Goal: Task Accomplishment & Management: Manage account settings

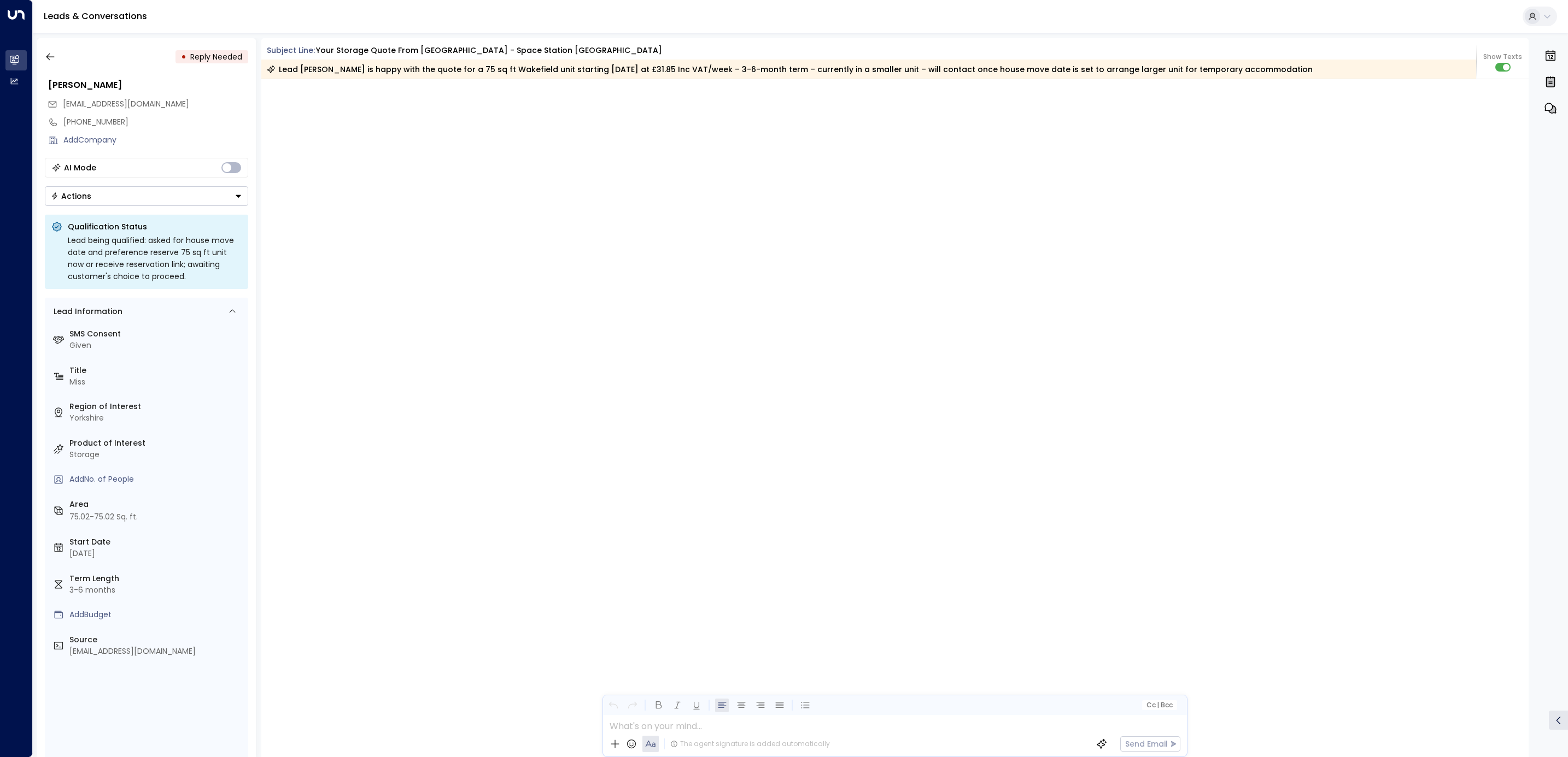
scroll to position [1949, 0]
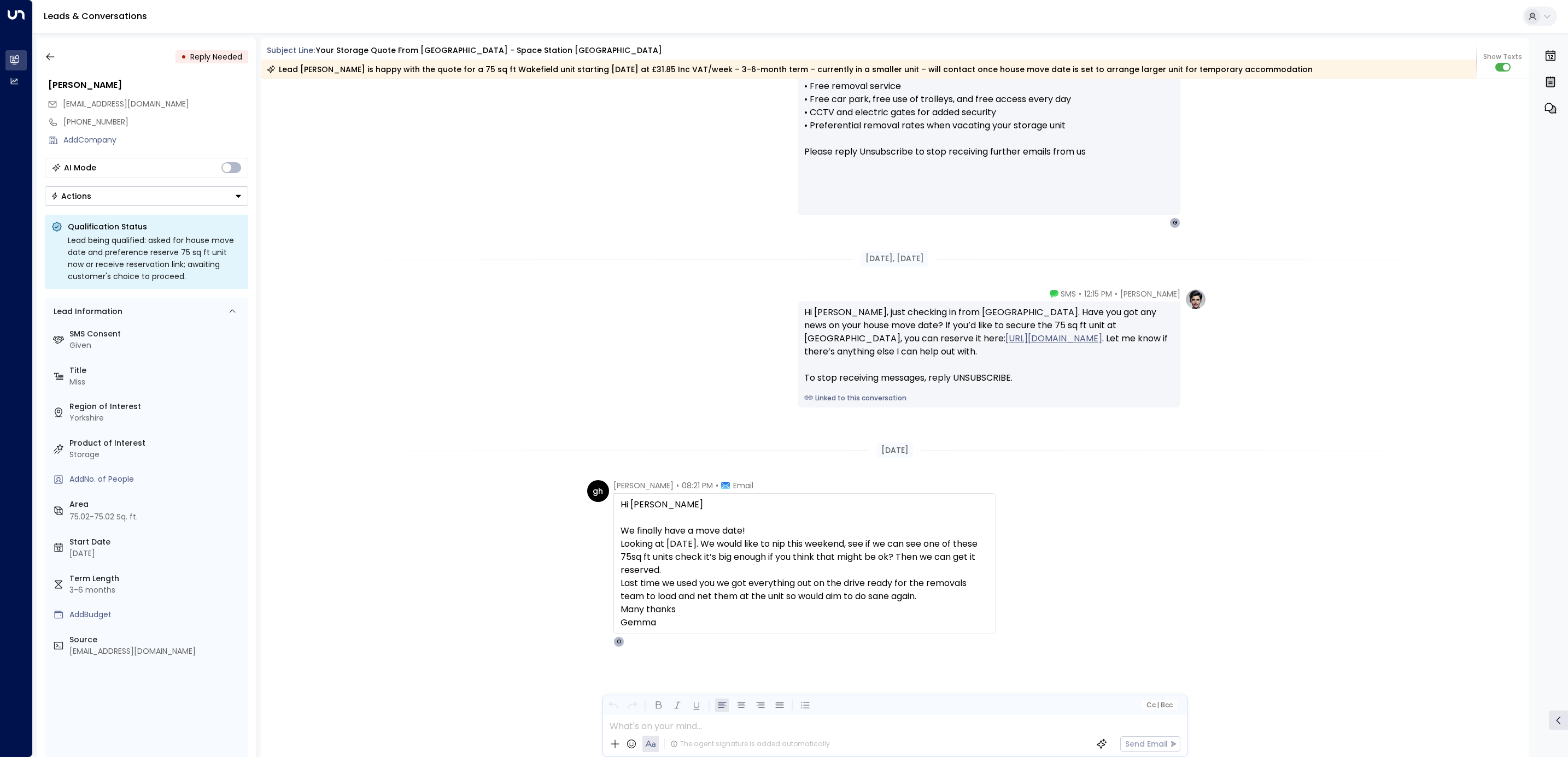
click at [52, 44] on div "• Reply Needed [PERSON_NAME] [EMAIL_ADDRESS][DOMAIN_NAME] [PHONE_NUMBER] Add Co…" at bounding box center [146, 397] width 219 height 719
click at [52, 52] on icon "button" at bounding box center [50, 57] width 11 height 11
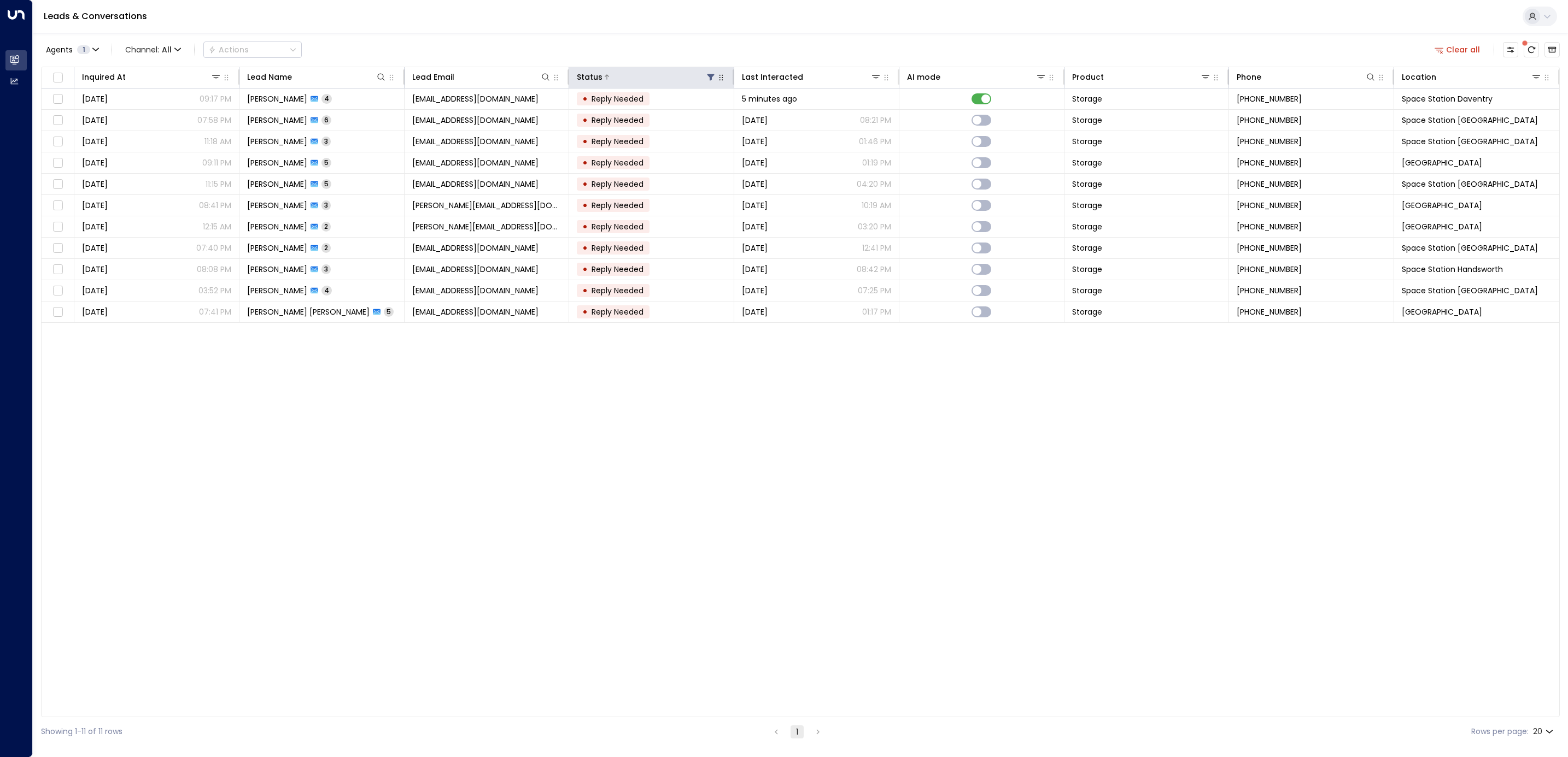
click at [705, 74] on button at bounding box center [710, 78] width 11 height 11
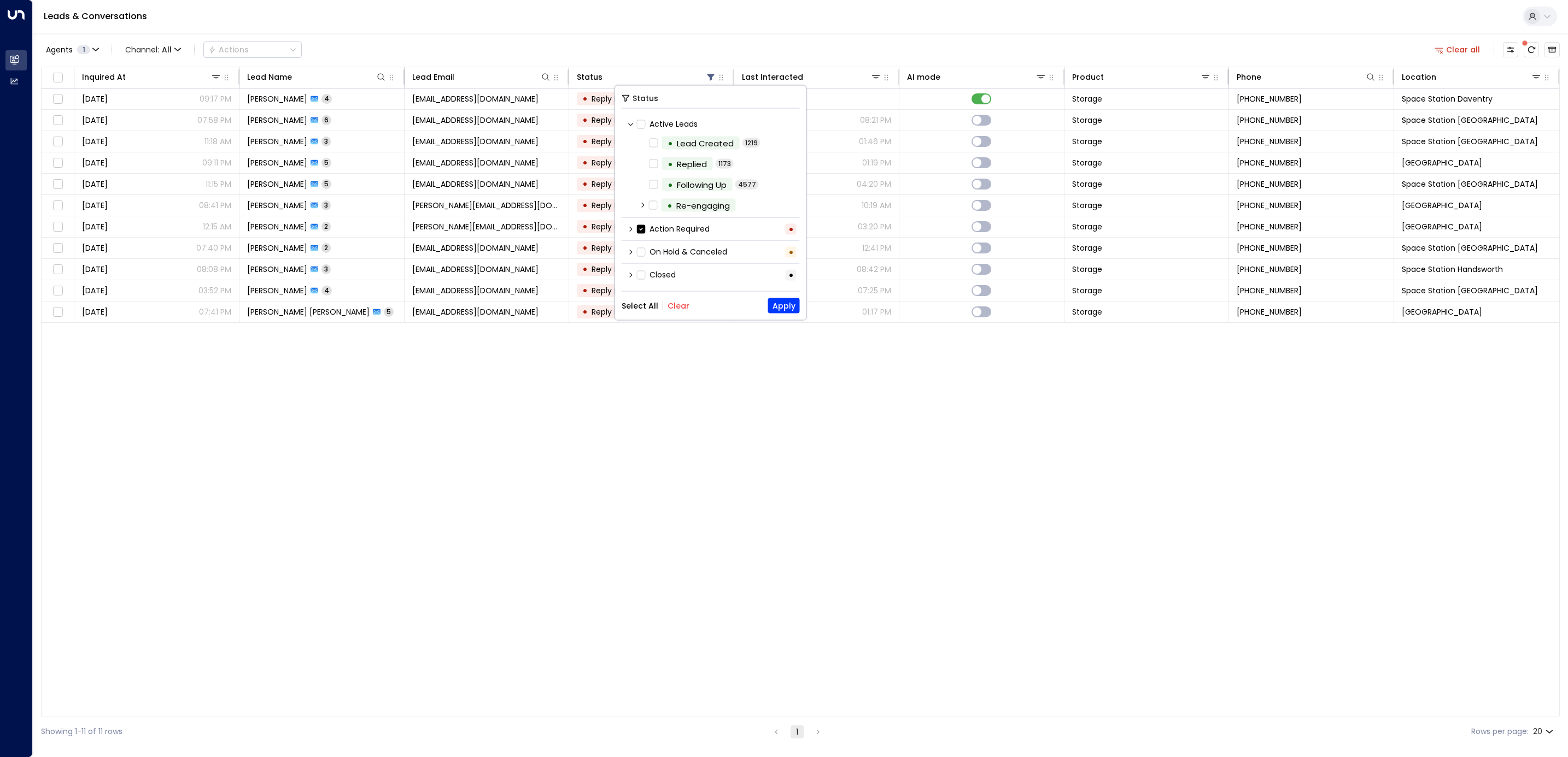
click at [647, 302] on button "Select All" at bounding box center [639, 305] width 36 height 9
click at [778, 305] on button "Apply" at bounding box center [783, 305] width 32 height 15
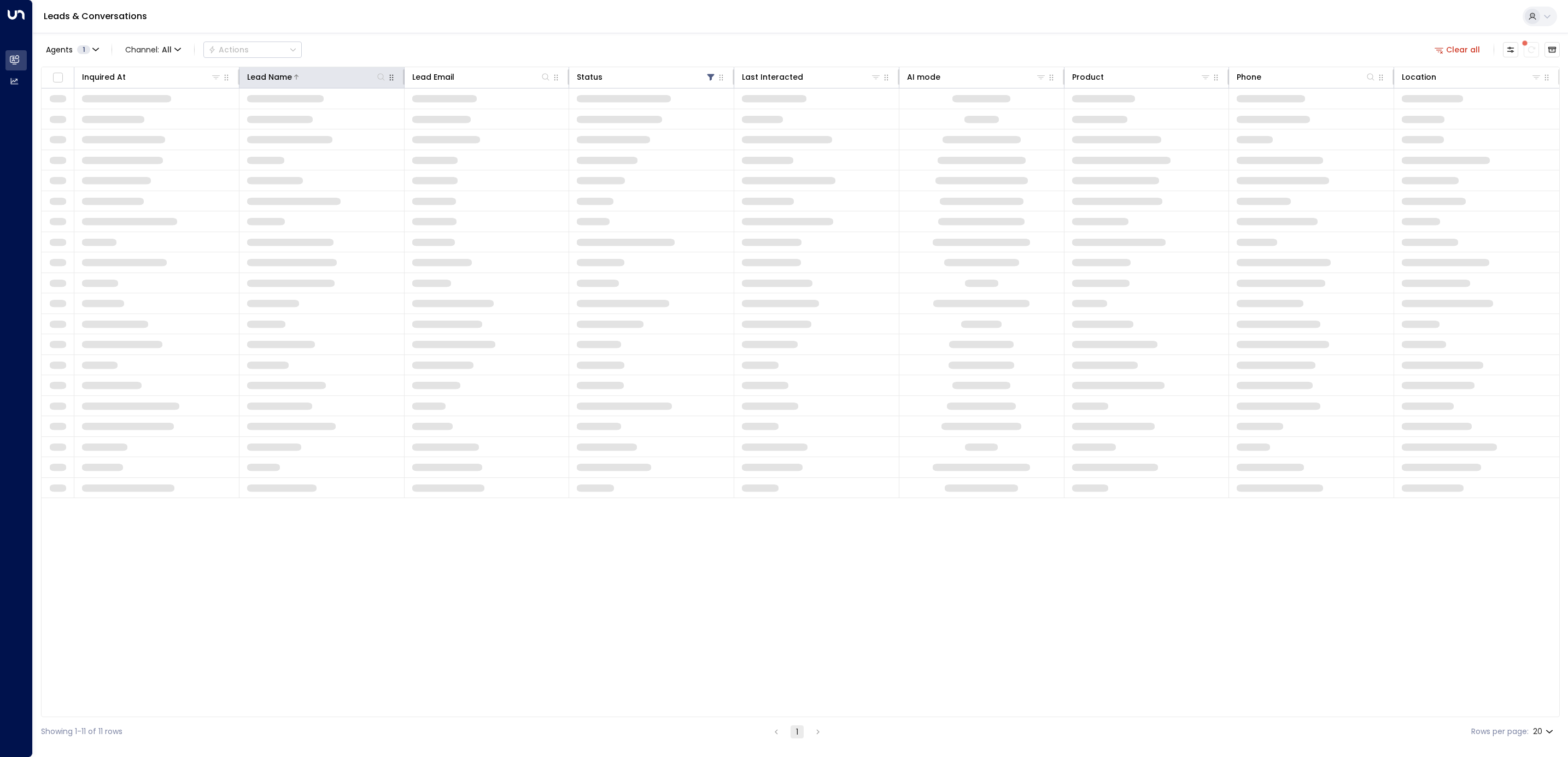
click at [381, 76] on icon at bounding box center [381, 77] width 9 height 9
type input "*****"
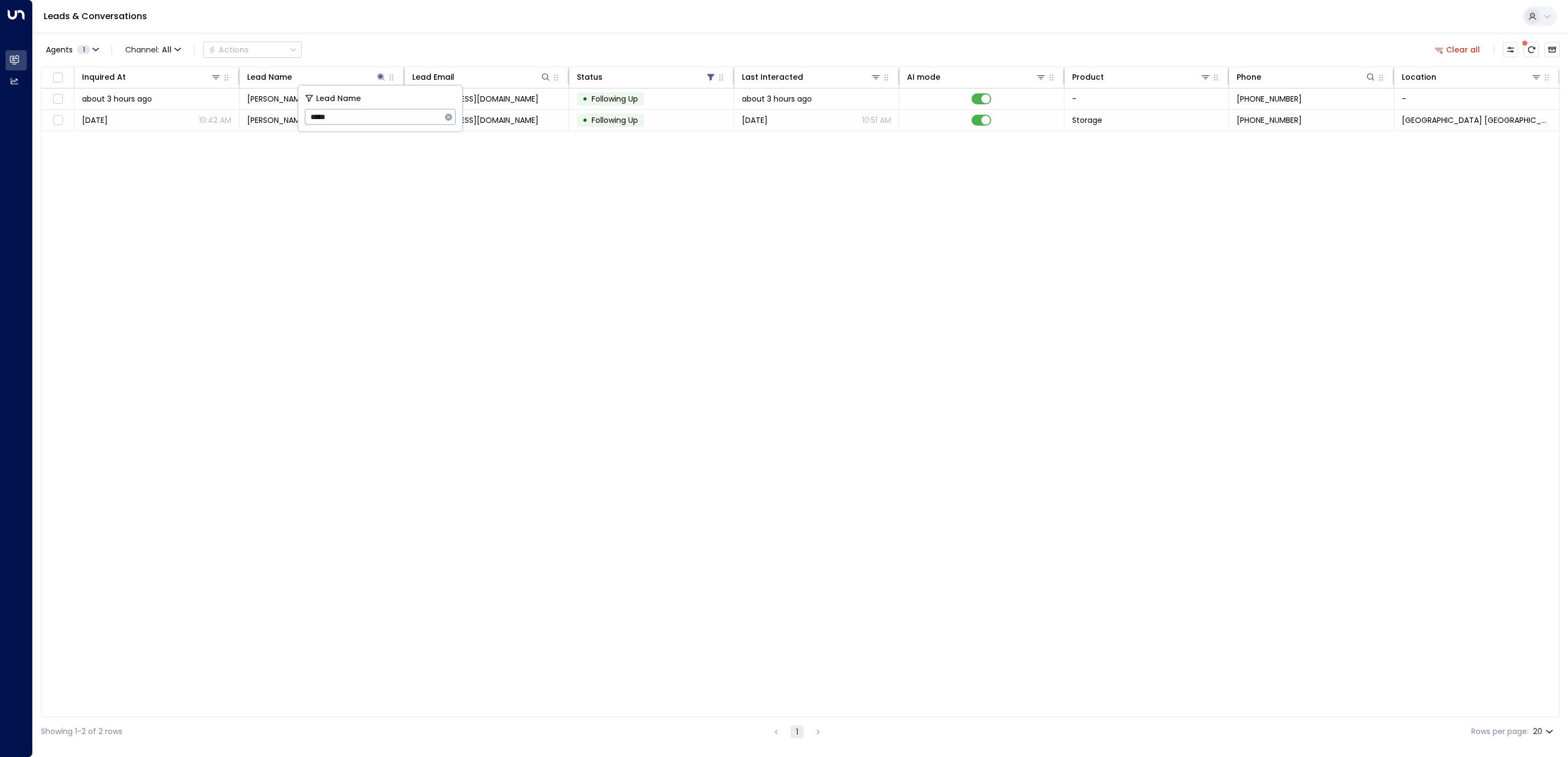
click at [416, 35] on div "Agents 1 Channel: All Actions Clear all Inquired At Lead Name Lead Email Status…" at bounding box center [800, 389] width 1519 height 713
